Goal: Complete application form

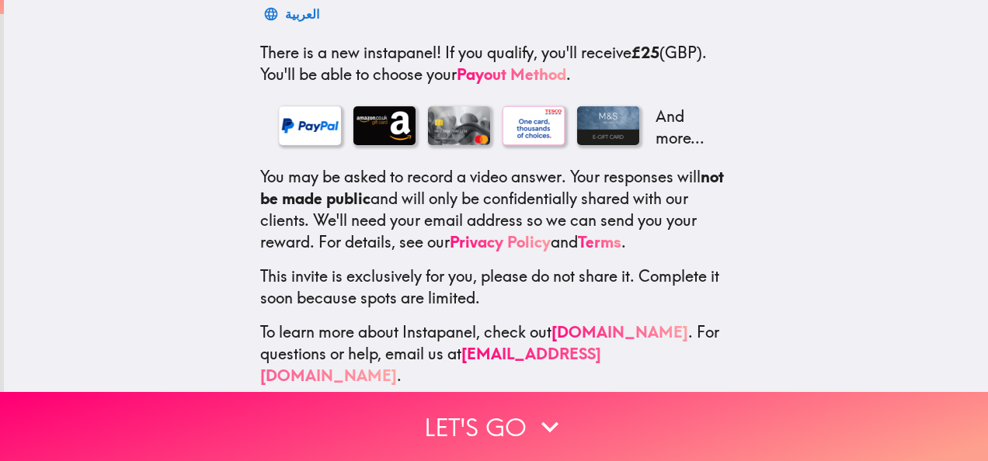
scroll to position [275, 0]
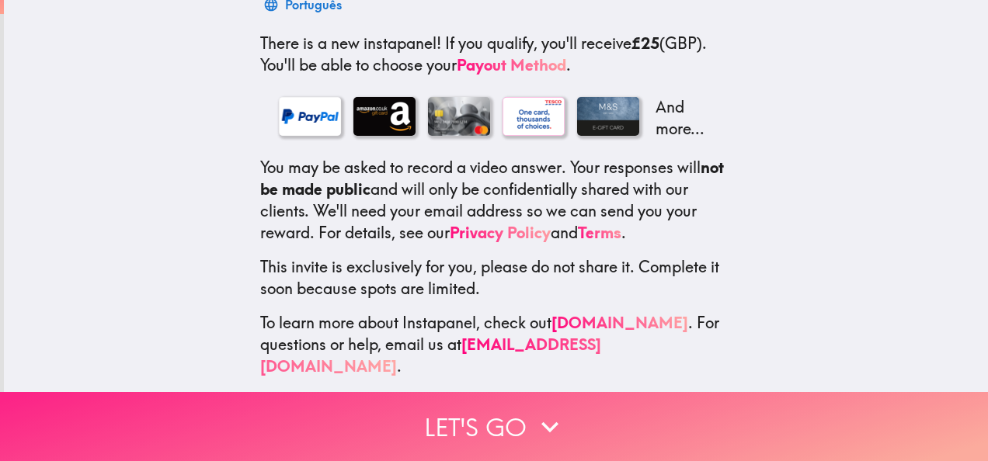
click at [554, 410] on icon "button" at bounding box center [550, 427] width 34 height 34
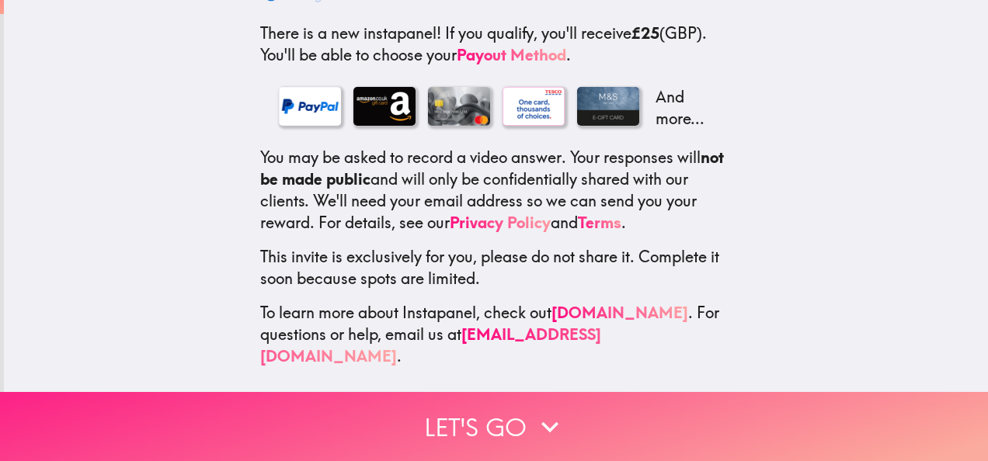
scroll to position [172, 0]
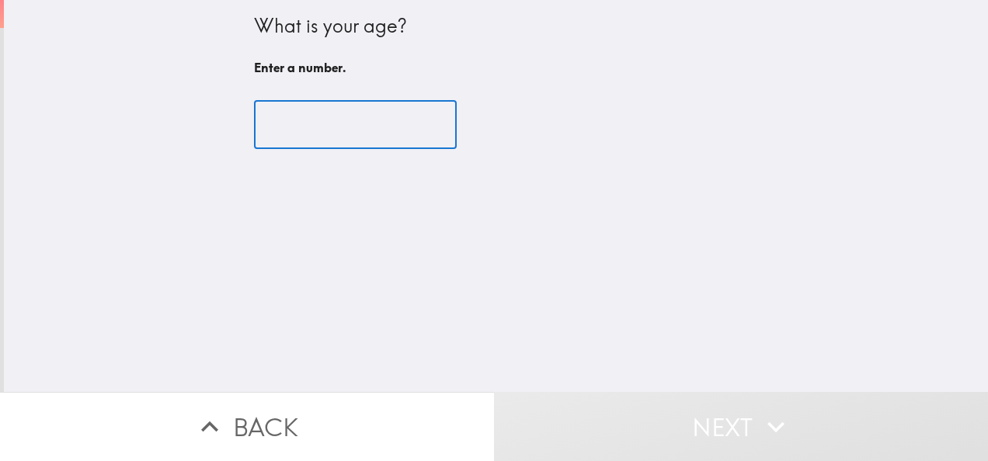
click at [361, 119] on input "number" at bounding box center [355, 125] width 203 height 48
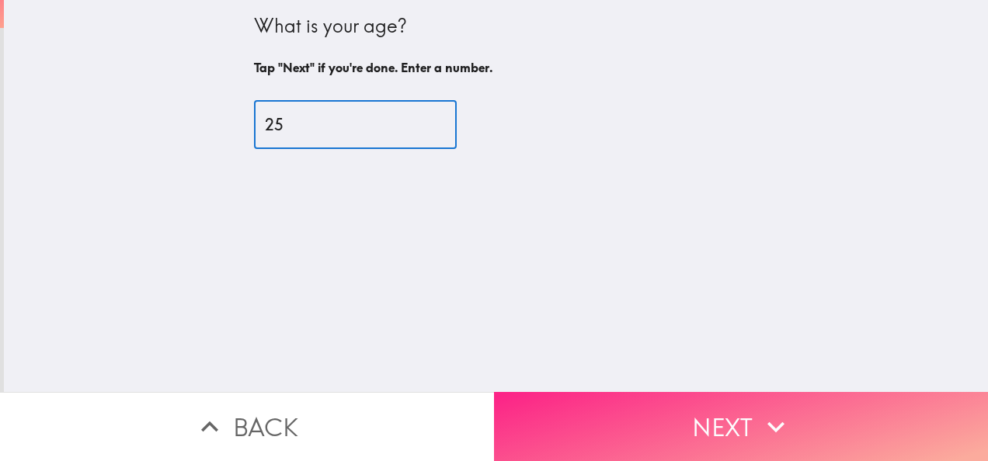
type input "25"
click at [699, 413] on button "Next" at bounding box center [741, 426] width 494 height 69
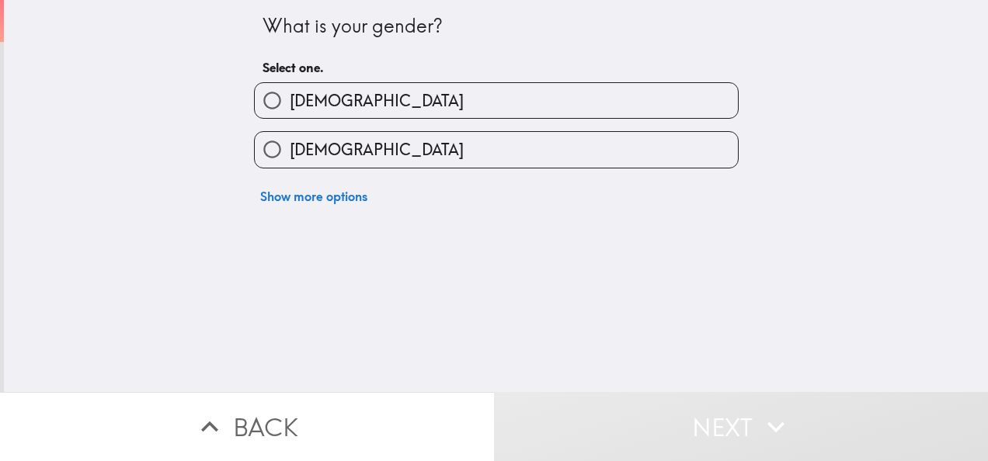
click at [320, 169] on div "Show more options" at bounding box center [489, 189] width 497 height 43
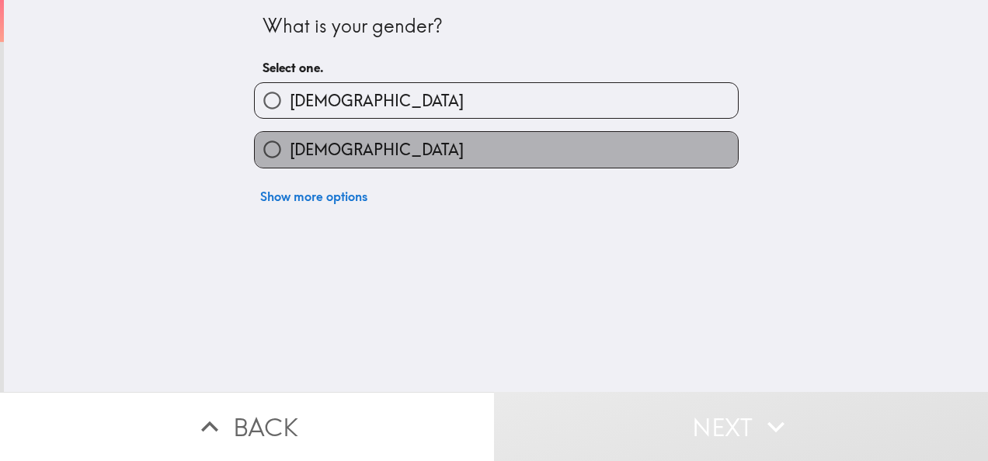
click at [305, 160] on span "[DEMOGRAPHIC_DATA]" at bounding box center [377, 150] width 174 height 22
click at [290, 160] on input "[DEMOGRAPHIC_DATA]" at bounding box center [272, 149] width 35 height 35
radio input "true"
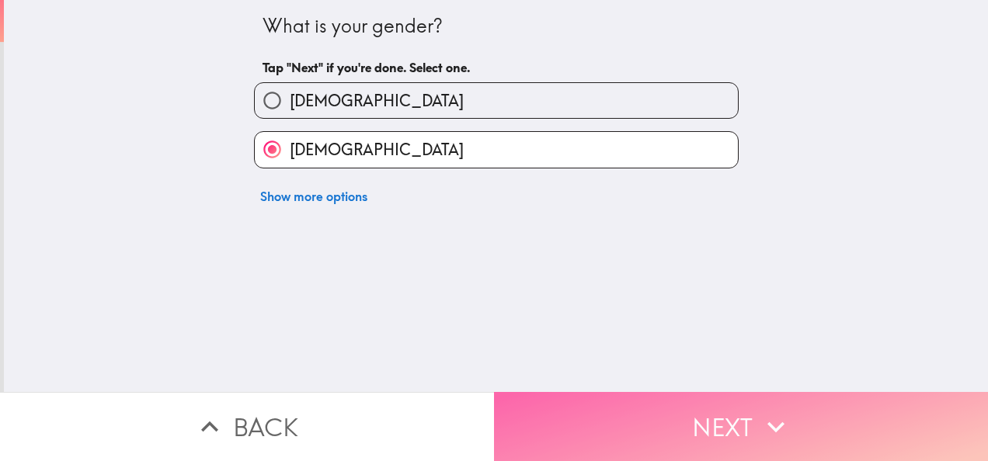
click at [738, 412] on button "Next" at bounding box center [741, 426] width 494 height 69
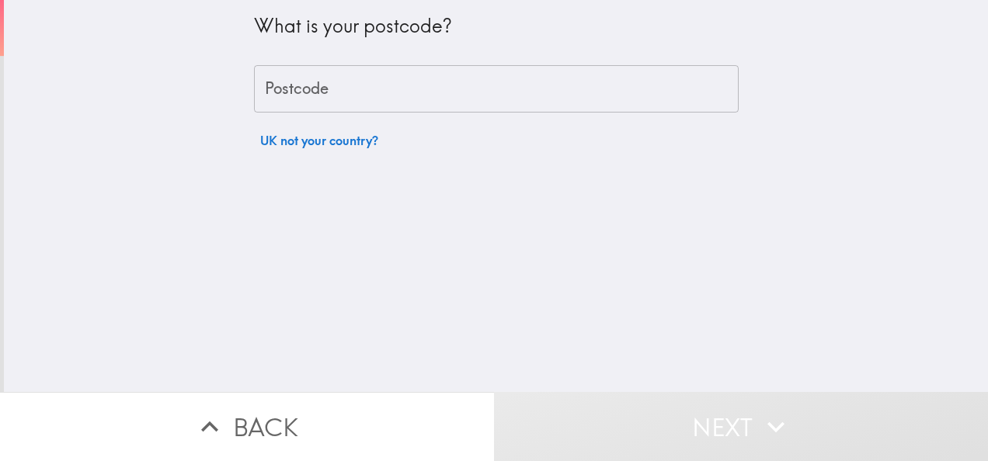
click at [495, 96] on input "Postcode" at bounding box center [496, 89] width 484 height 48
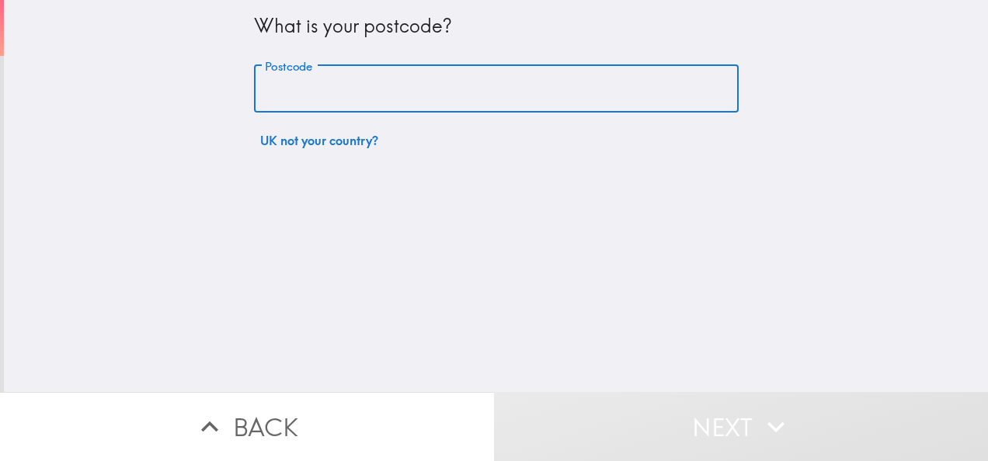
type input "BS34UG"
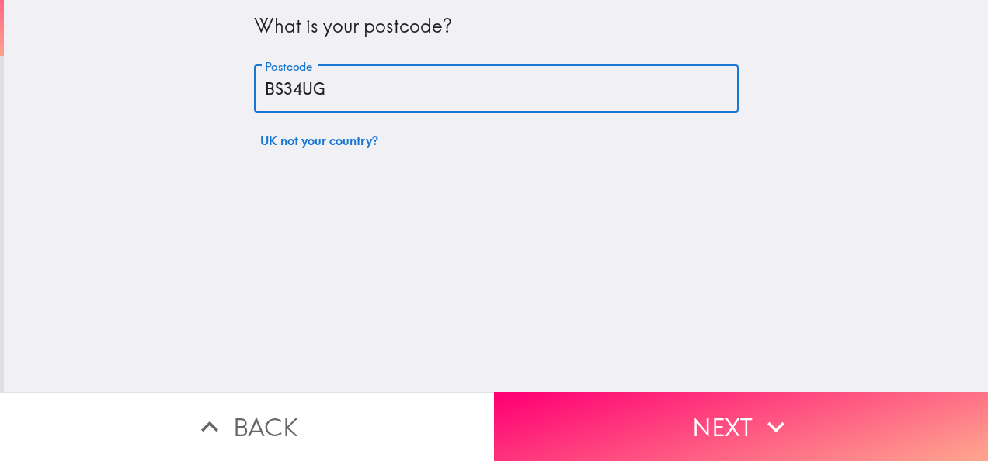
click at [761, 394] on button "Next" at bounding box center [741, 426] width 494 height 69
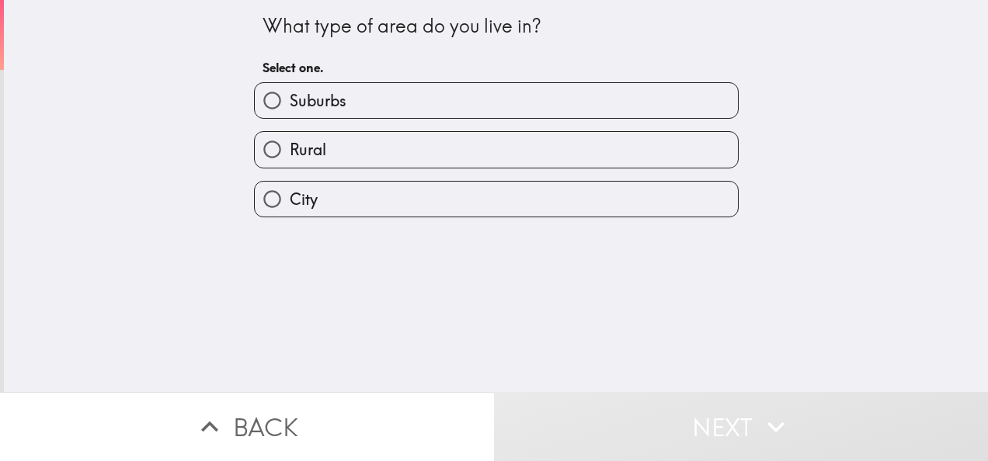
click at [411, 189] on label "City" at bounding box center [496, 199] width 483 height 35
click at [290, 189] on input "City" at bounding box center [272, 199] width 35 height 35
radio input "true"
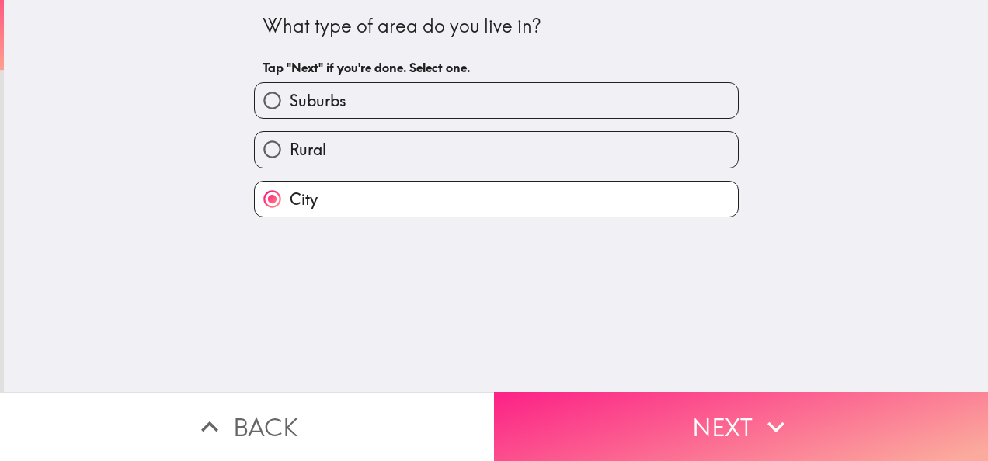
click at [728, 428] on button "Next" at bounding box center [741, 426] width 494 height 69
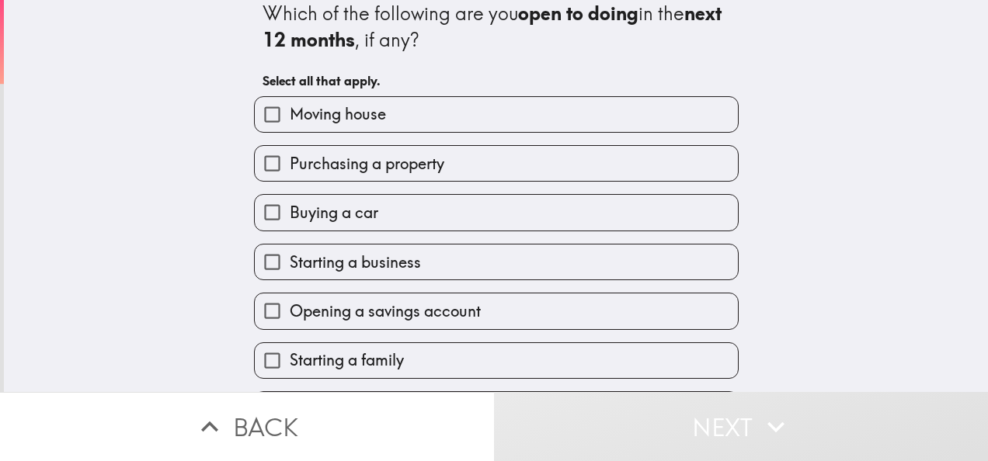
scroll to position [16, 0]
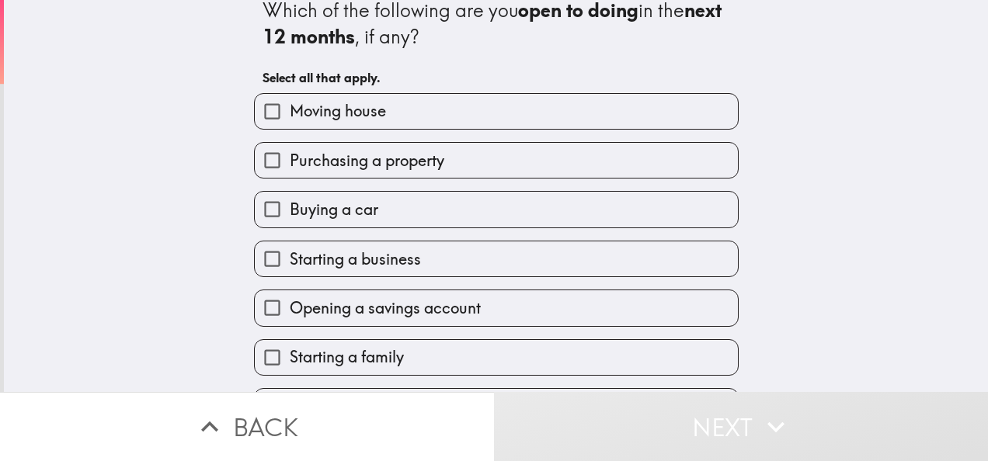
click at [599, 118] on label "Moving house" at bounding box center [496, 111] width 483 height 35
click at [290, 118] on input "Moving house" at bounding box center [272, 111] width 35 height 35
checkbox input "true"
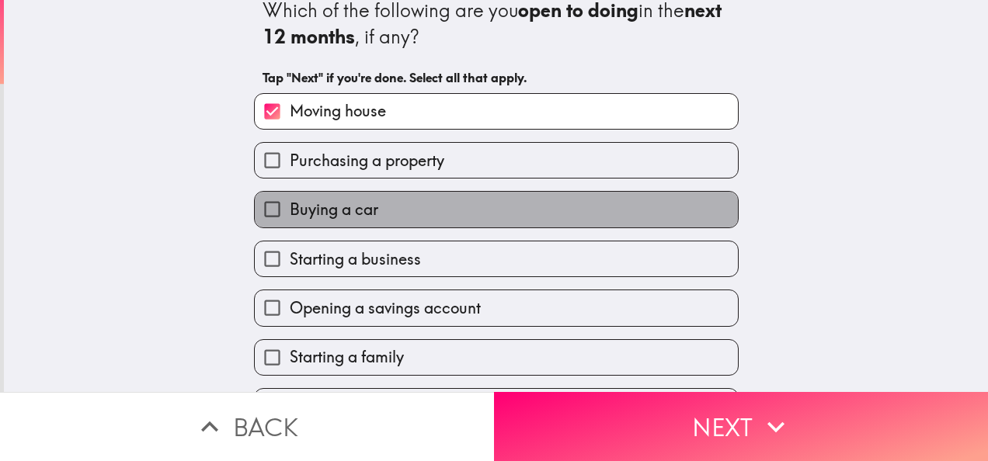
click at [530, 215] on label "Buying a car" at bounding box center [496, 209] width 483 height 35
click at [290, 215] on input "Buying a car" at bounding box center [272, 209] width 35 height 35
checkbox input "true"
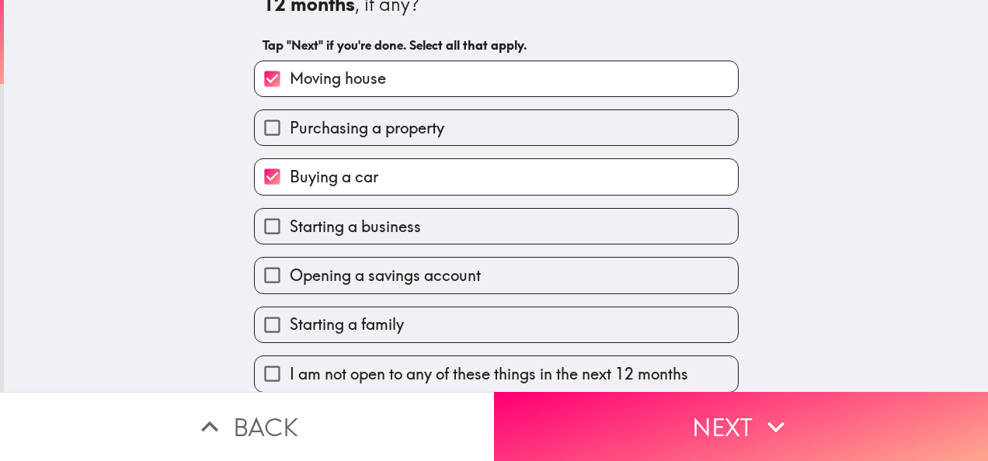
scroll to position [64, 0]
click at [498, 257] on label "Opening a savings account" at bounding box center [496, 274] width 483 height 35
click at [290, 257] on input "Opening a savings account" at bounding box center [272, 274] width 35 height 35
checkbox input "true"
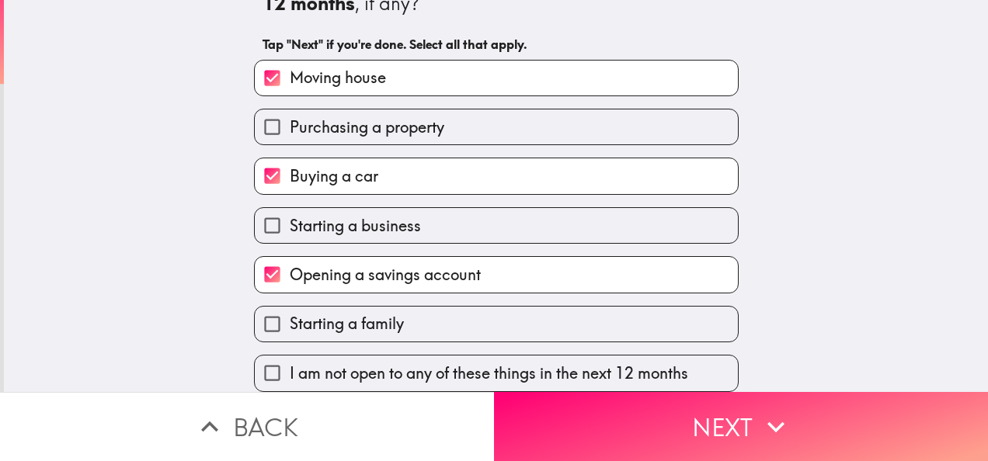
click at [475, 307] on label "Starting a family" at bounding box center [496, 324] width 483 height 35
click at [290, 307] on input "Starting a family" at bounding box center [272, 324] width 35 height 35
checkbox input "true"
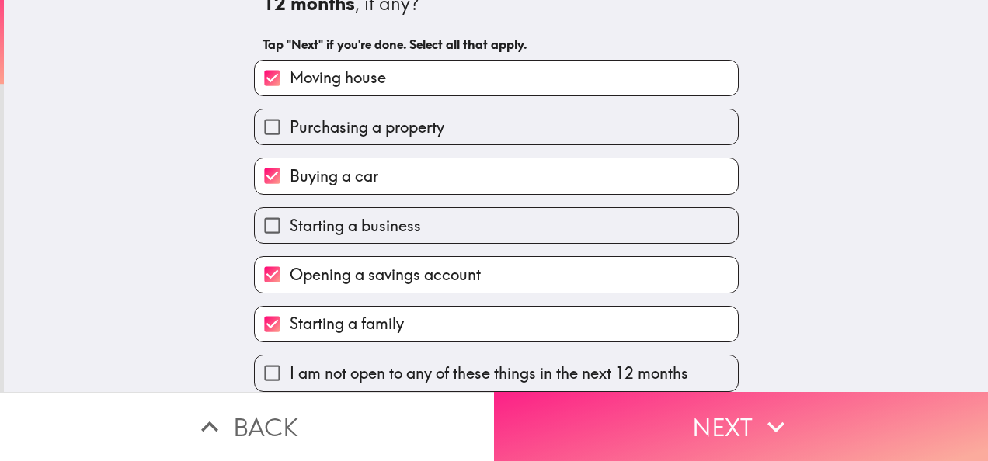
click at [695, 437] on button "Next" at bounding box center [741, 426] width 494 height 69
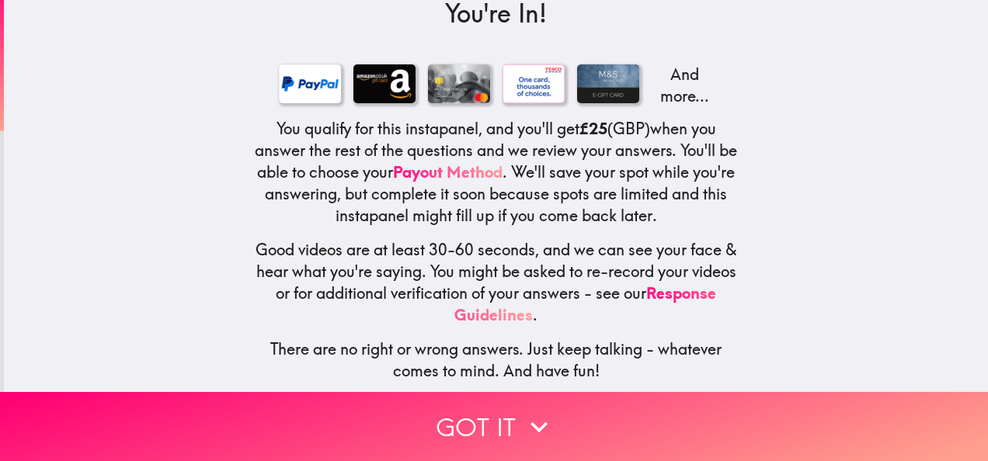
scroll to position [241, 0]
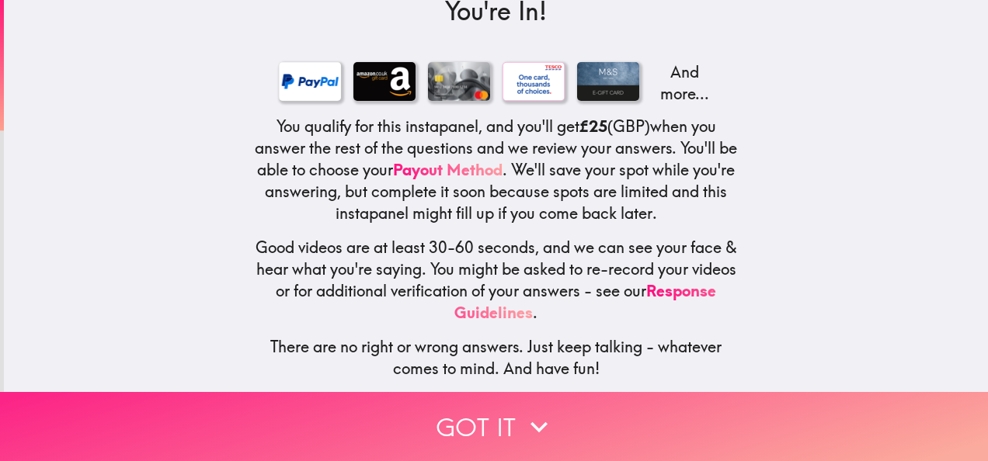
click at [605, 407] on button "Got it" at bounding box center [494, 426] width 988 height 69
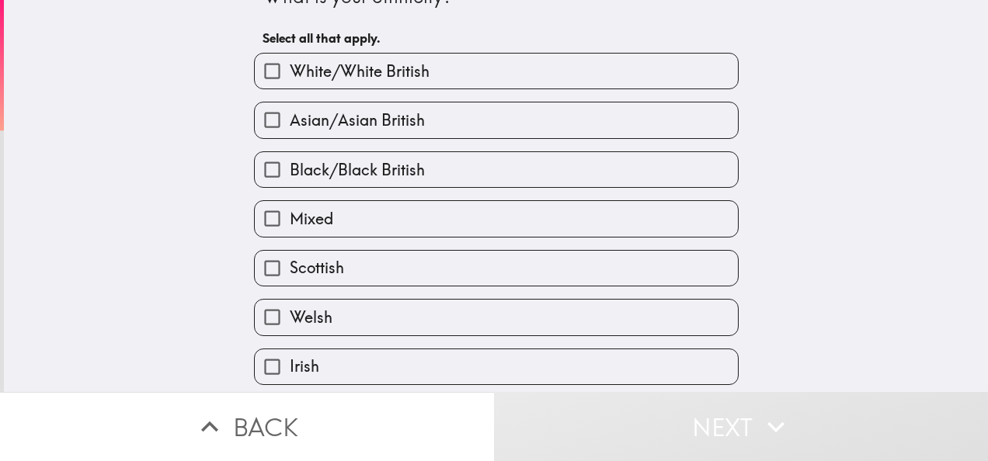
scroll to position [0, 0]
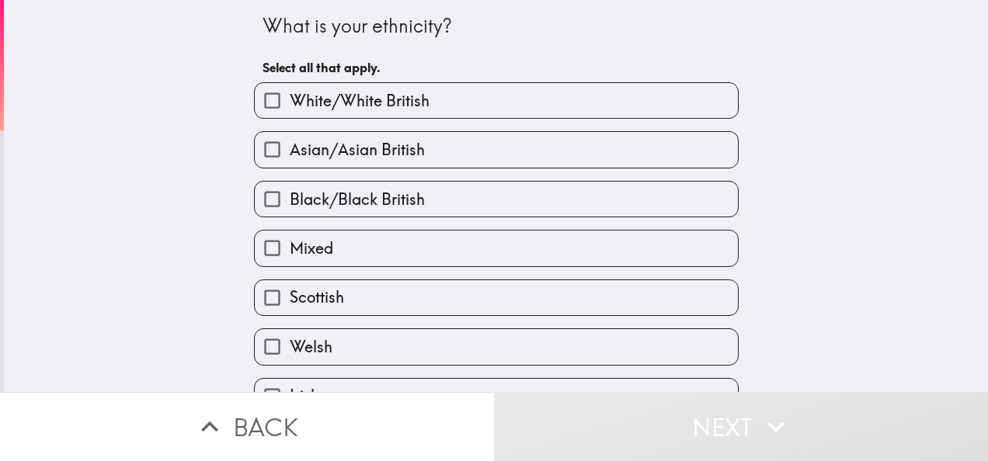
click at [619, 89] on label "White/White British" at bounding box center [496, 100] width 483 height 35
click at [290, 89] on input "White/White British" at bounding box center [272, 100] width 35 height 35
checkbox input "true"
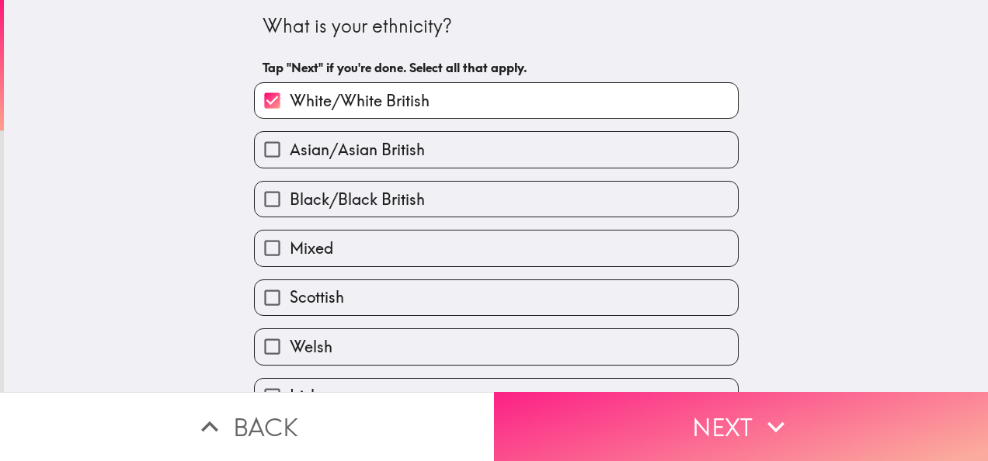
click at [736, 422] on button "Next" at bounding box center [741, 426] width 494 height 69
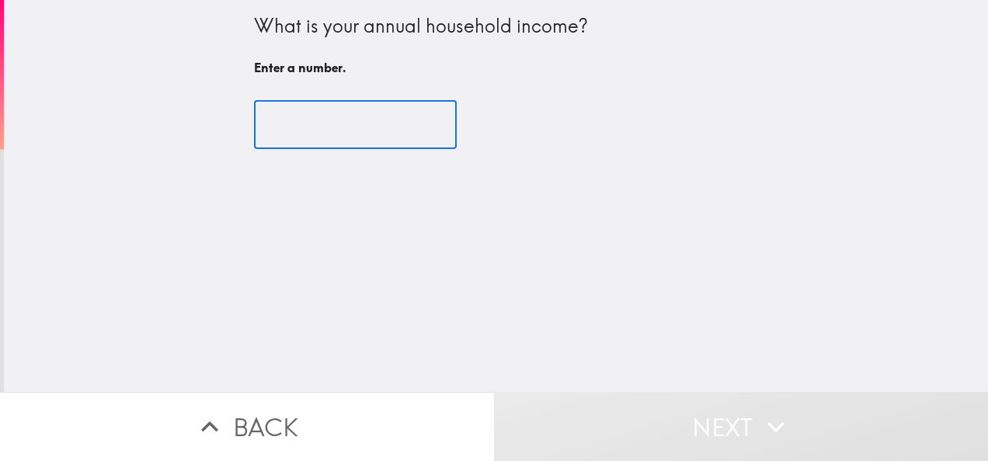
click at [363, 121] on input "number" at bounding box center [355, 125] width 203 height 48
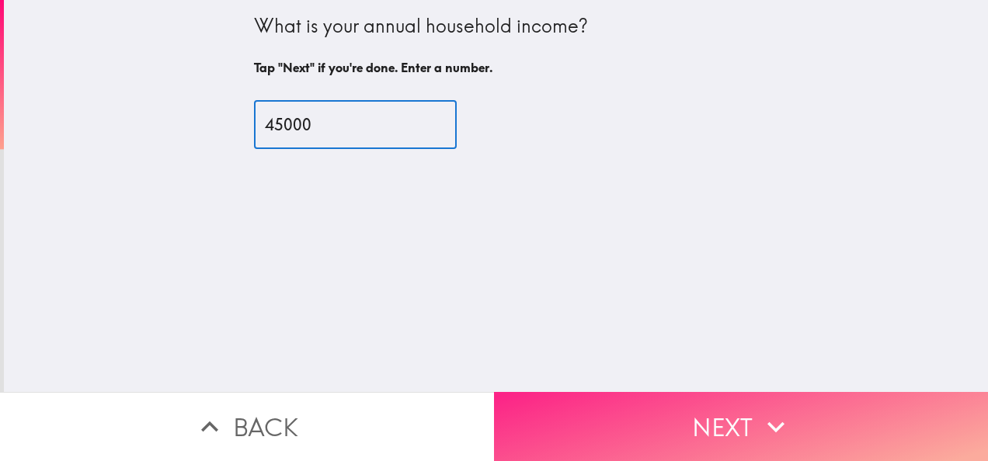
type input "45000"
click at [750, 430] on button "Next" at bounding box center [741, 426] width 494 height 69
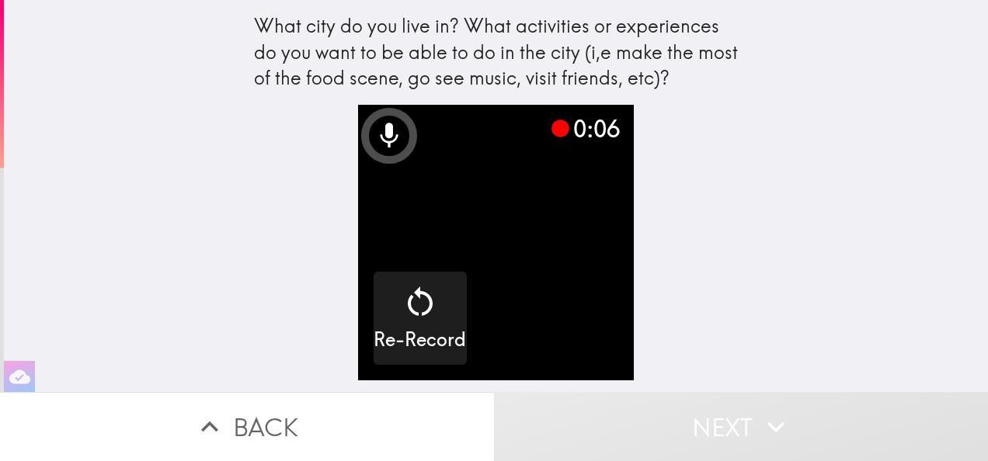
click at [797, 176] on div "What city do you live in? What activities or experiences do you want to be able…" at bounding box center [496, 196] width 984 height 392
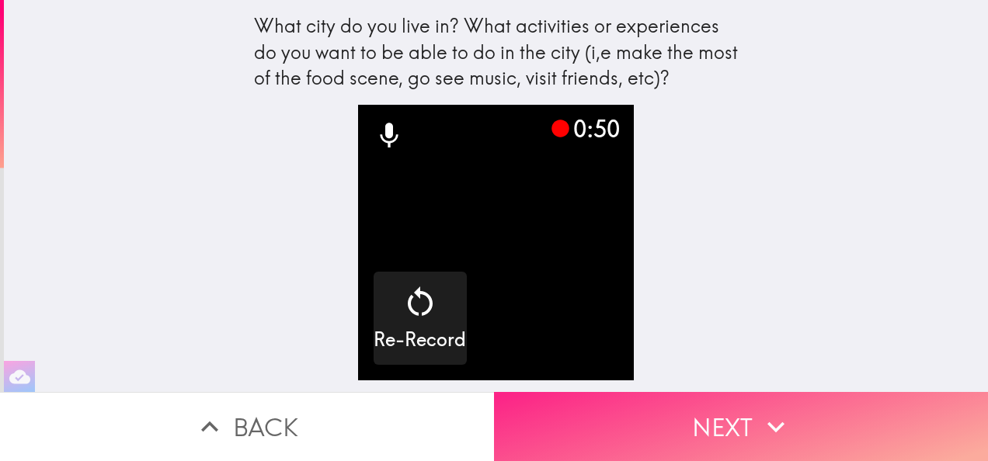
click at [725, 413] on button "Next" at bounding box center [741, 426] width 494 height 69
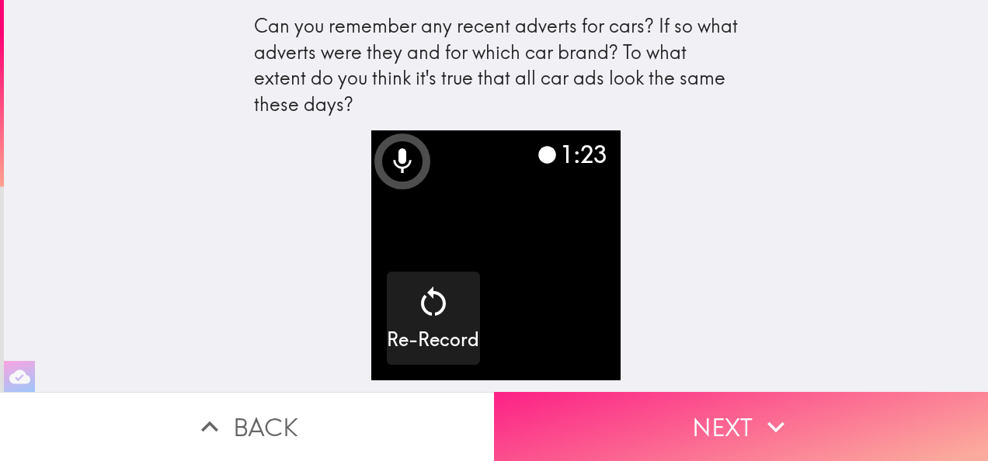
click at [765, 425] on icon "button" at bounding box center [776, 427] width 34 height 34
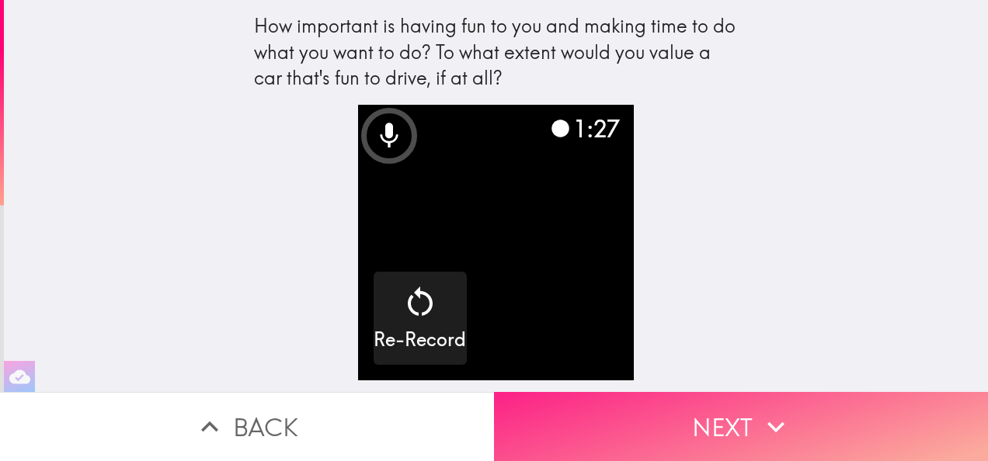
click at [782, 410] on icon "button" at bounding box center [776, 427] width 34 height 34
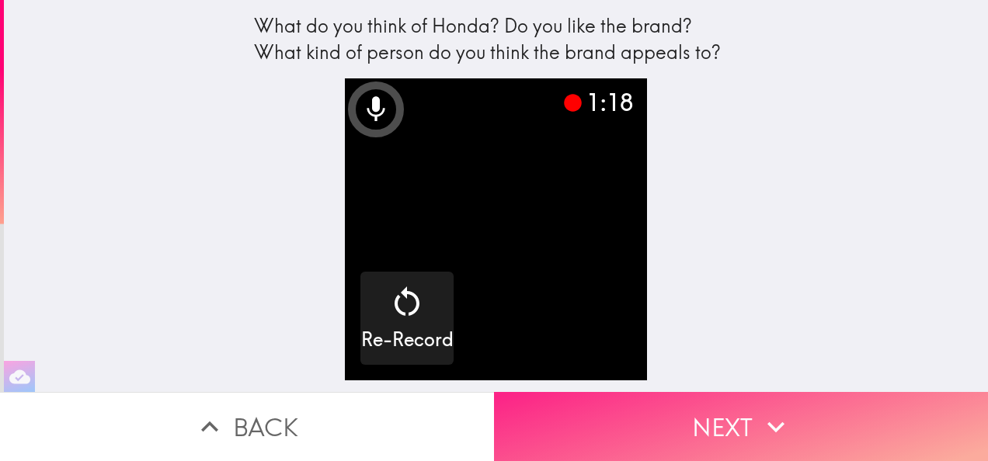
click at [763, 410] on icon "button" at bounding box center [776, 427] width 34 height 34
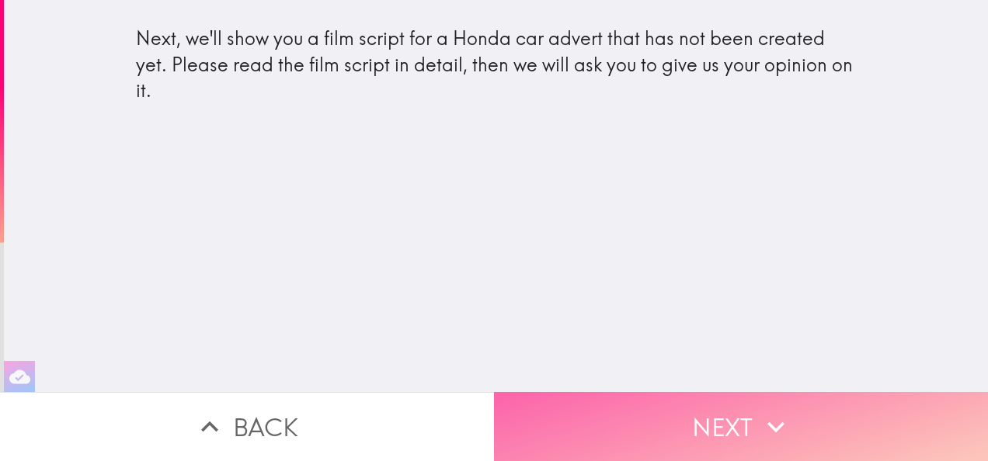
click at [747, 402] on button "Next" at bounding box center [741, 426] width 494 height 69
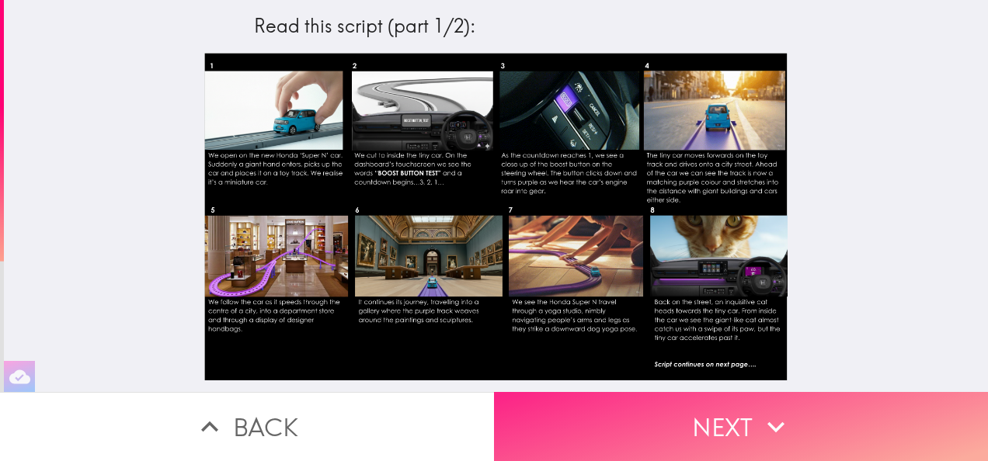
click at [771, 410] on icon "button" at bounding box center [776, 427] width 34 height 34
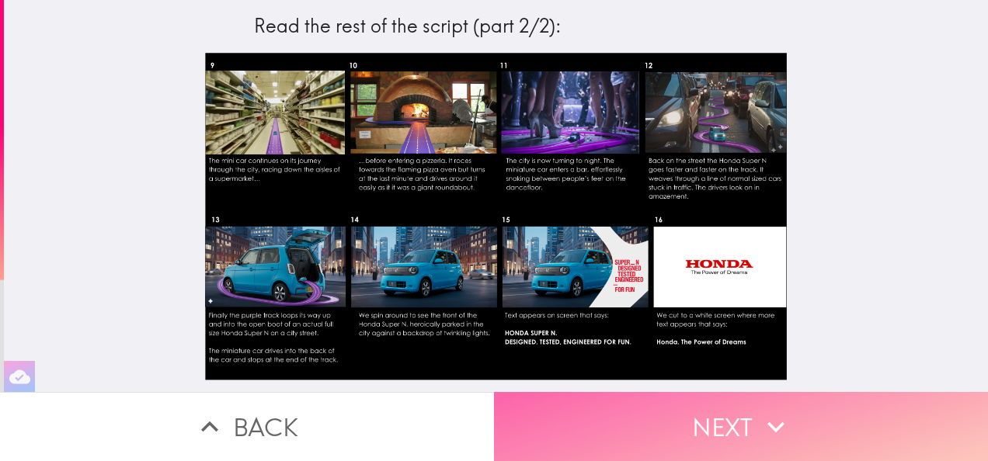
click at [750, 415] on button "Next" at bounding box center [741, 426] width 494 height 69
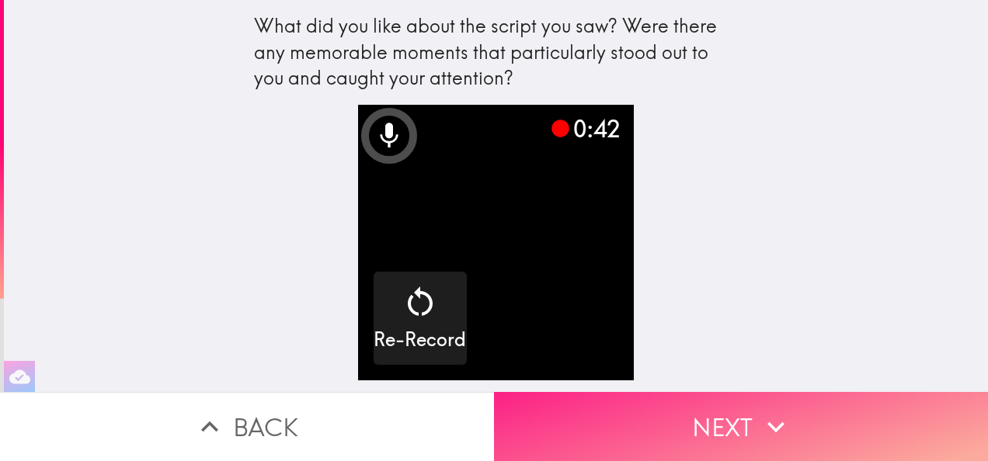
click at [769, 411] on icon "button" at bounding box center [776, 427] width 34 height 34
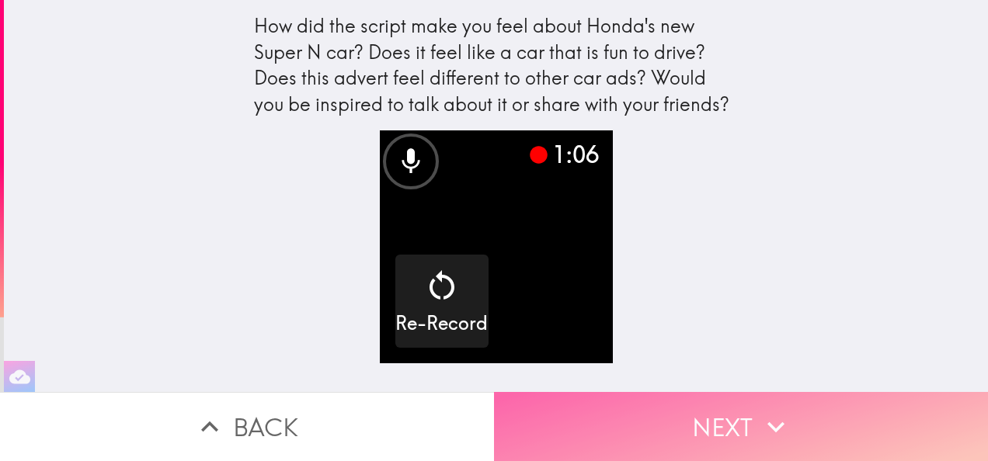
click at [761, 411] on icon "button" at bounding box center [776, 427] width 34 height 34
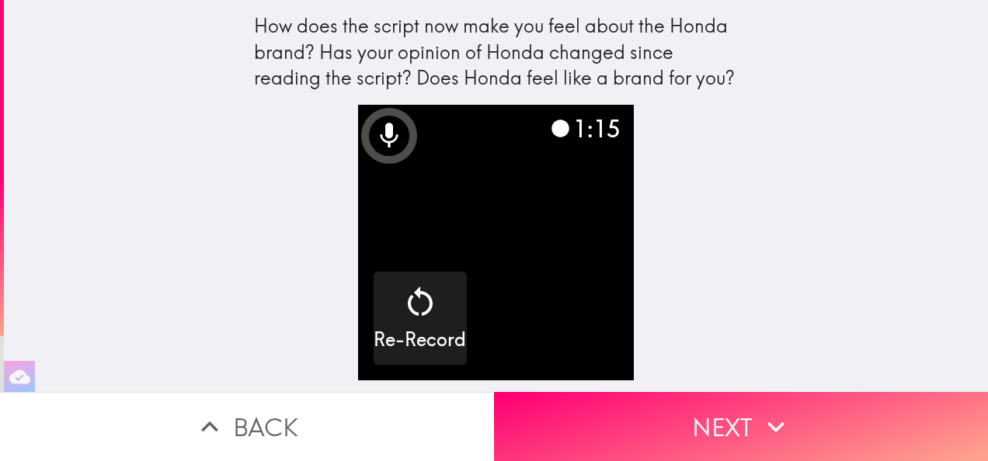
click at [776, 379] on div "How does the script now make you feel about the Honda brand? Has your opinion o…" at bounding box center [496, 196] width 984 height 392
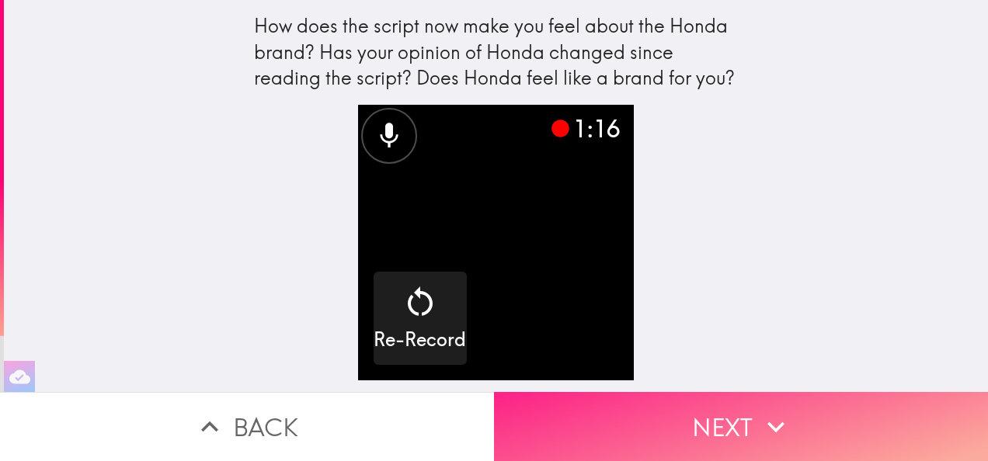
click at [764, 392] on button "Next" at bounding box center [741, 426] width 494 height 69
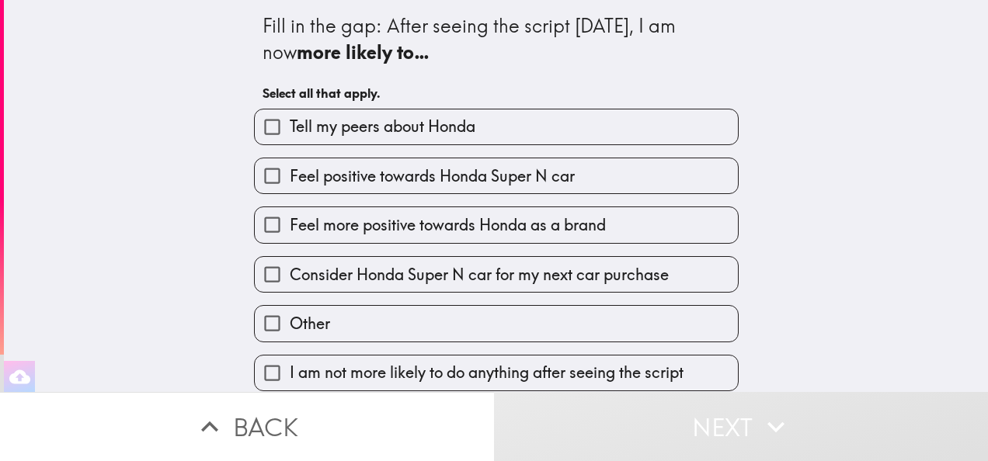
scroll to position [14, 0]
click at [519, 112] on label "Tell my peers about Honda" at bounding box center [496, 126] width 483 height 35
click at [290, 112] on input "Tell my peers about Honda" at bounding box center [272, 126] width 35 height 35
checkbox input "true"
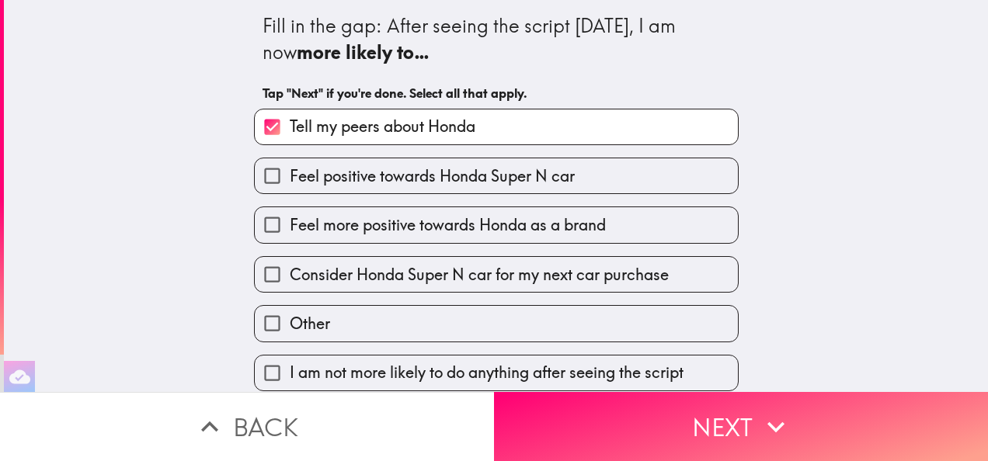
click at [496, 165] on span "Feel positive towards Honda Super N car" at bounding box center [432, 176] width 285 height 22
click at [290, 158] on input "Feel positive towards Honda Super N car" at bounding box center [272, 175] width 35 height 35
checkbox input "true"
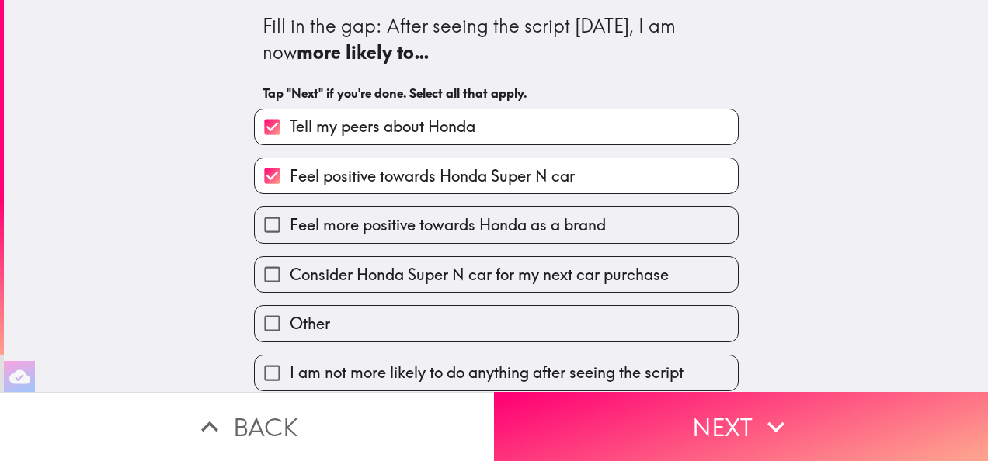
click at [509, 207] on label "Feel more positive towards Honda as a brand" at bounding box center [496, 224] width 483 height 35
click at [290, 207] on input "Feel more positive towards Honda as a brand" at bounding box center [272, 224] width 35 height 35
checkbox input "true"
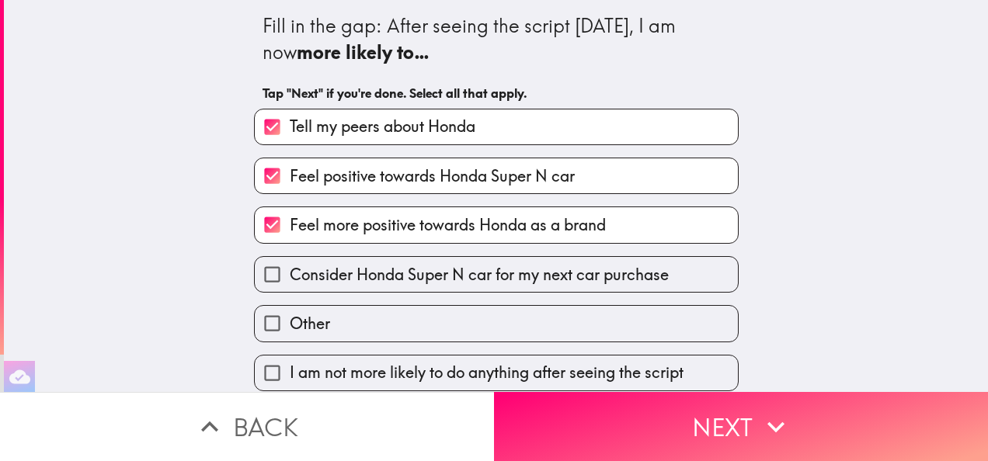
click at [519, 174] on label "Feel positive towards Honda Super N car" at bounding box center [496, 175] width 483 height 35
click at [290, 174] on input "Feel positive towards Honda Super N car" at bounding box center [272, 175] width 35 height 35
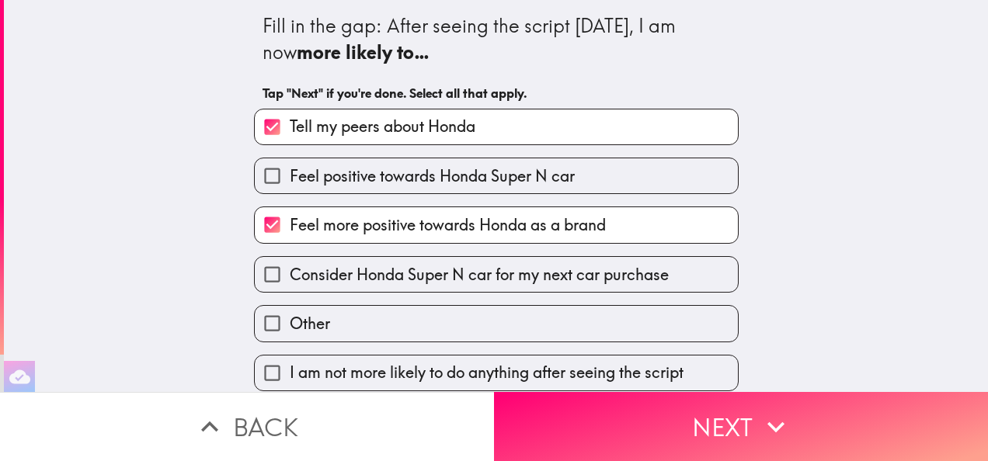
click at [679, 174] on label "Feel positive towards Honda Super N car" at bounding box center [496, 175] width 483 height 35
click at [290, 174] on input "Feel positive towards Honda Super N car" at bounding box center [272, 175] width 35 height 35
checkbox input "true"
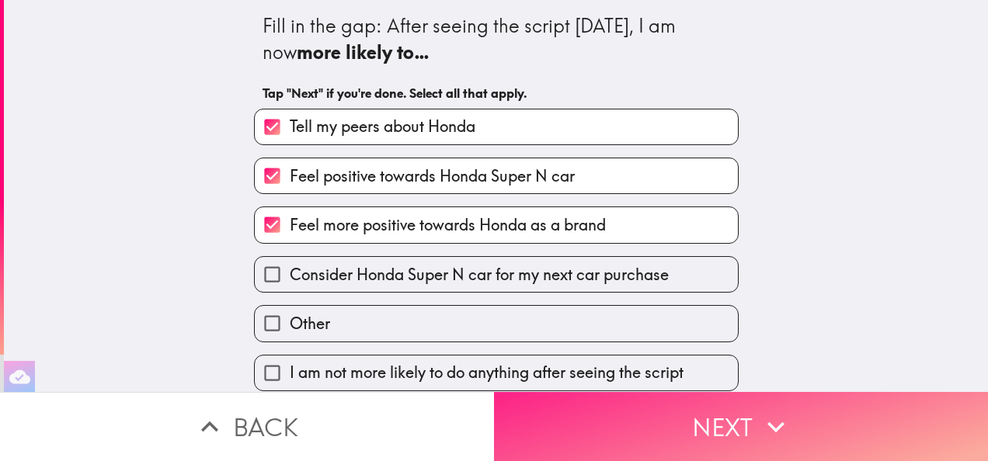
click at [773, 418] on icon "button" at bounding box center [776, 427] width 34 height 34
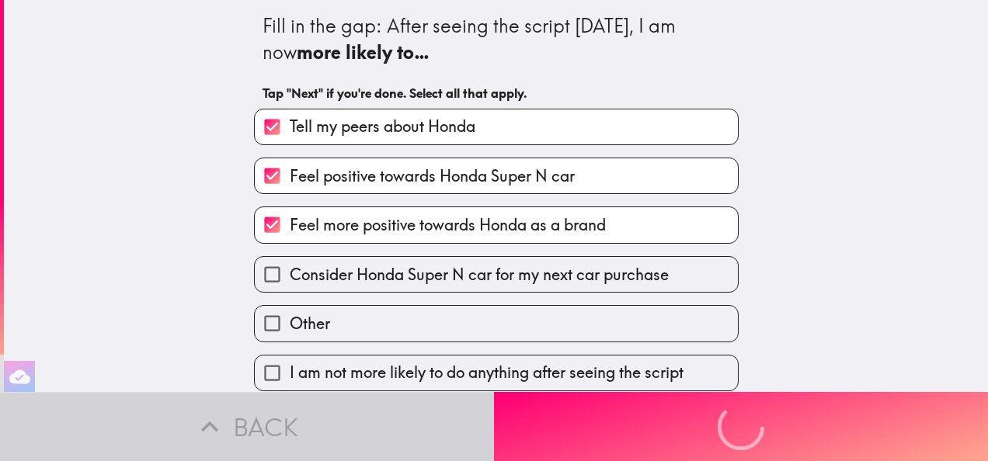
scroll to position [0, 0]
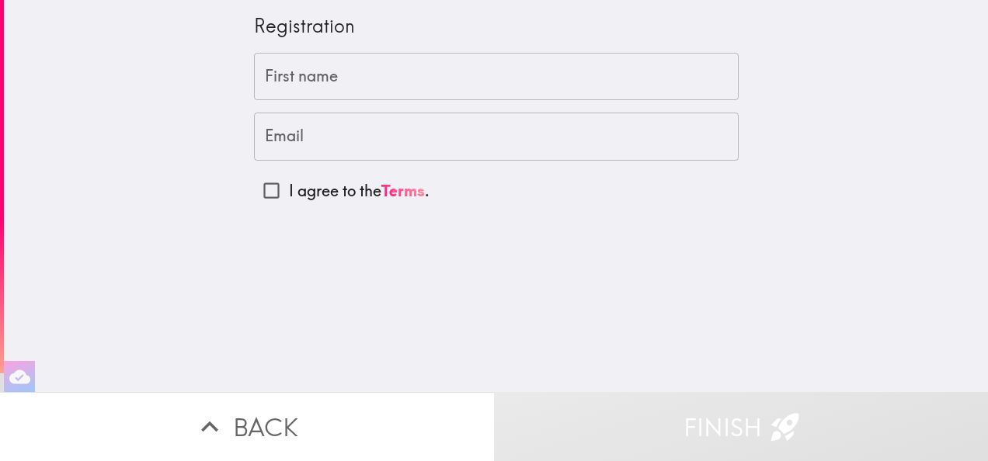
click at [528, 77] on input "First name" at bounding box center [496, 77] width 484 height 48
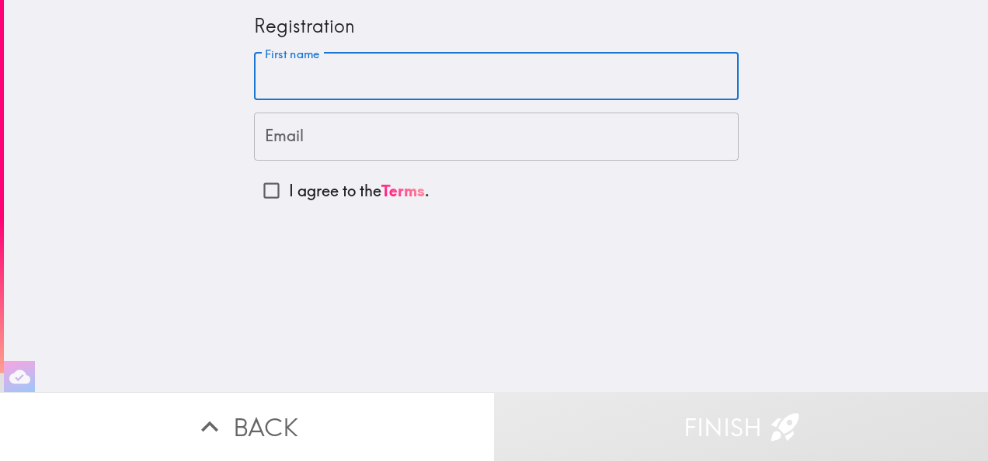
type input "[PERSON_NAME]"
type input "[EMAIL_ADDRESS][DOMAIN_NAME]"
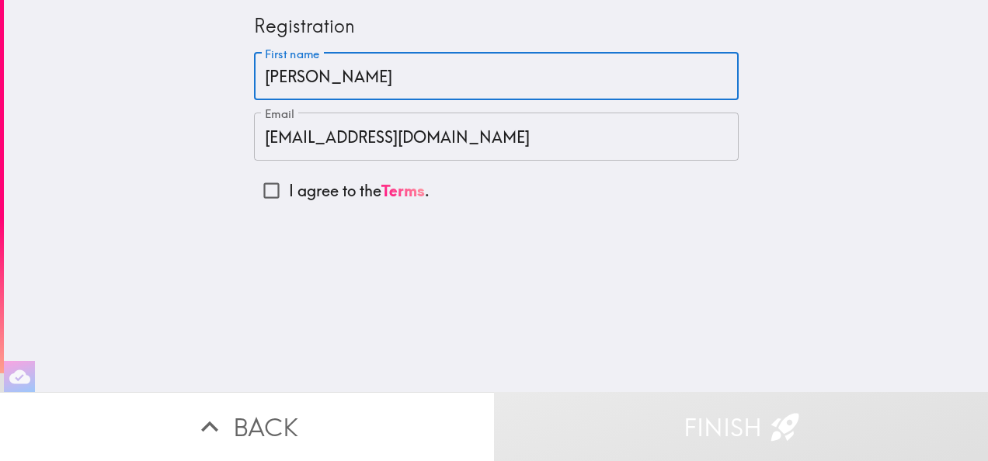
click at [263, 187] on input "I agree to the Terms ." at bounding box center [271, 190] width 35 height 35
checkbox input "true"
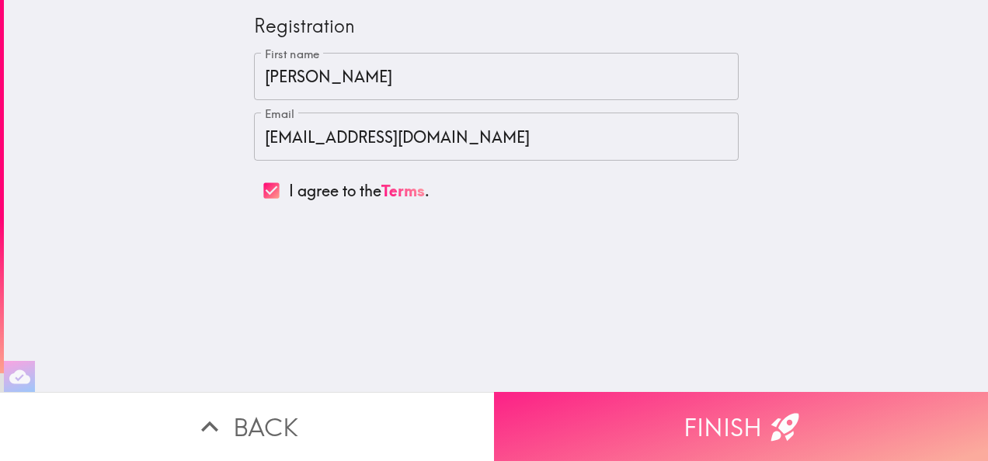
click at [701, 401] on button "Finish" at bounding box center [741, 426] width 494 height 69
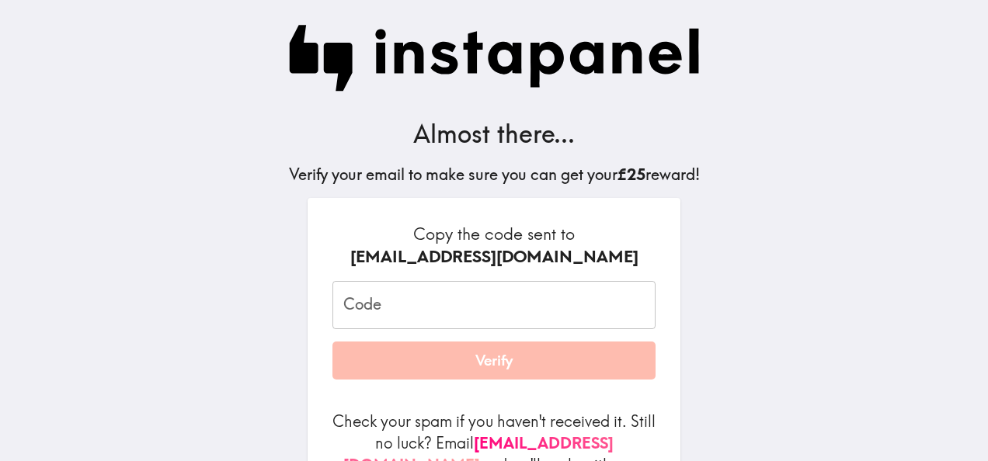
click at [432, 317] on input "Code" at bounding box center [493, 305] width 323 height 48
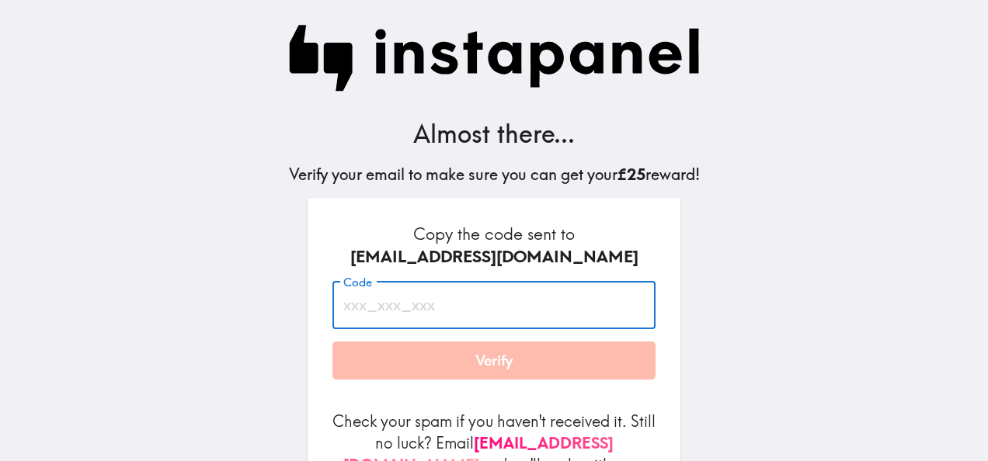
paste input "t9F_t5J_y6r"
type input "t9F_t5J_y6r"
click at [474, 362] on button "Verify" at bounding box center [493, 361] width 323 height 39
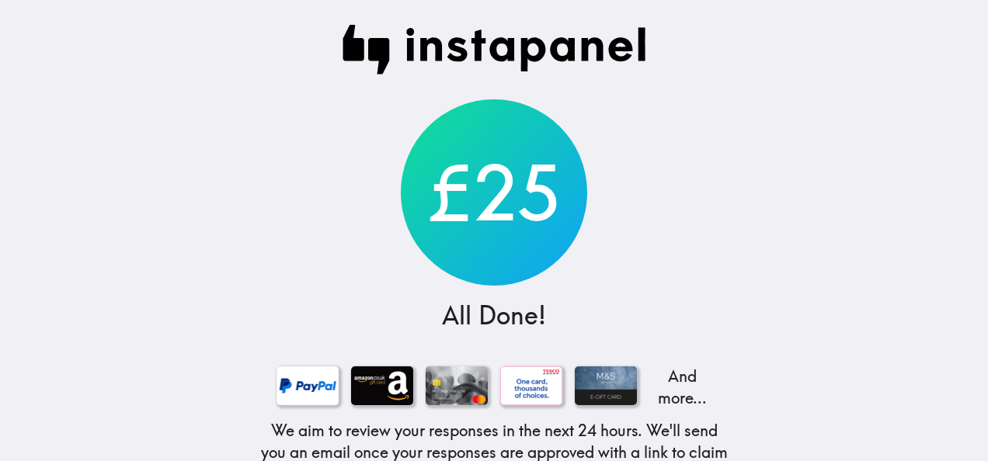
scroll to position [138, 0]
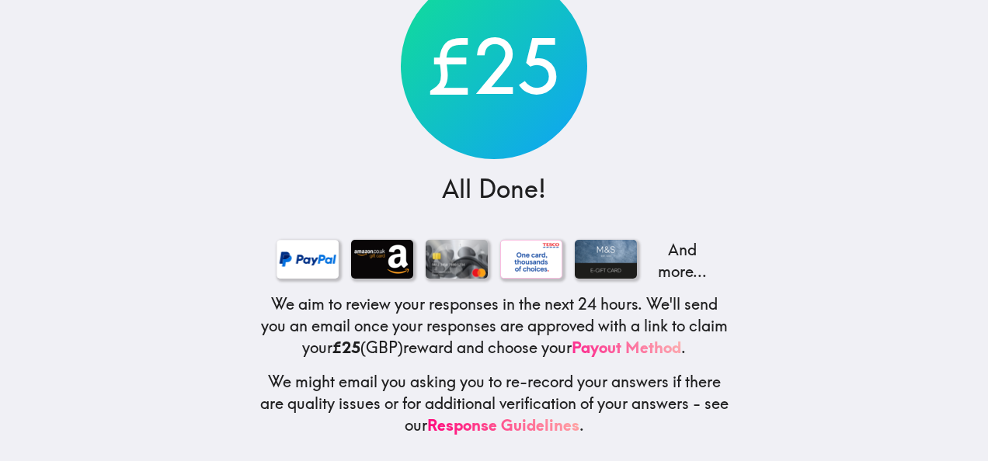
click at [647, 338] on link "Payout Method" at bounding box center [625, 347] width 109 height 19
